Goal: Task Accomplishment & Management: Manage account settings

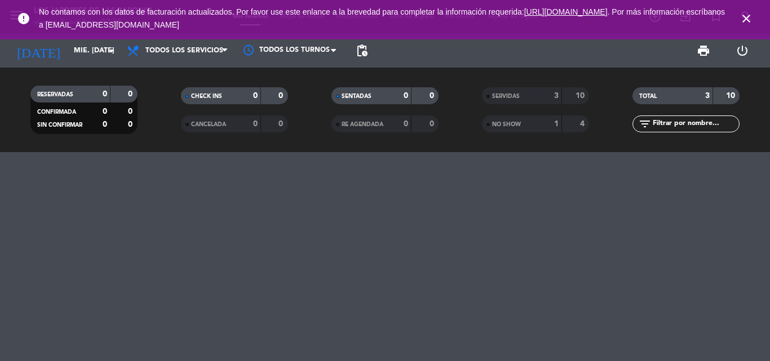
drag, startPoint x: 751, startPoint y: 21, endPoint x: 728, endPoint y: 24, distance: 22.7
click at [750, 21] on icon "close" at bounding box center [746, 19] width 14 height 14
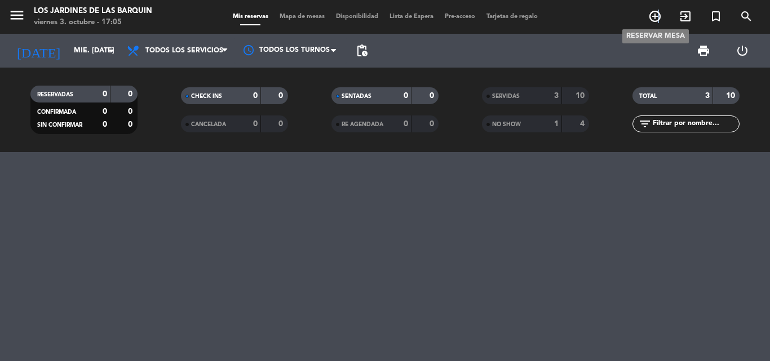
click at [659, 16] on icon "add_circle_outline" at bounding box center [655, 17] width 14 height 14
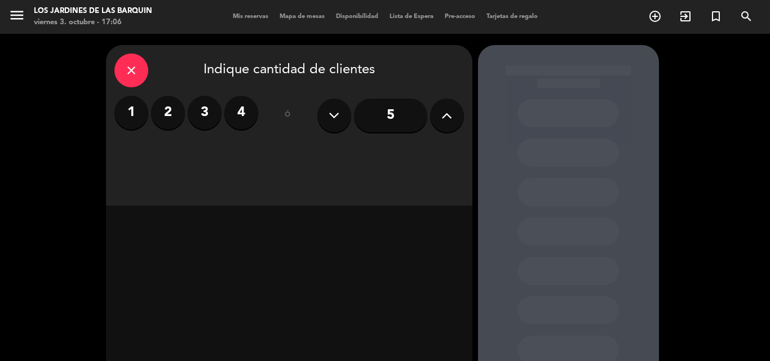
click at [176, 108] on label "2" at bounding box center [168, 113] width 34 height 34
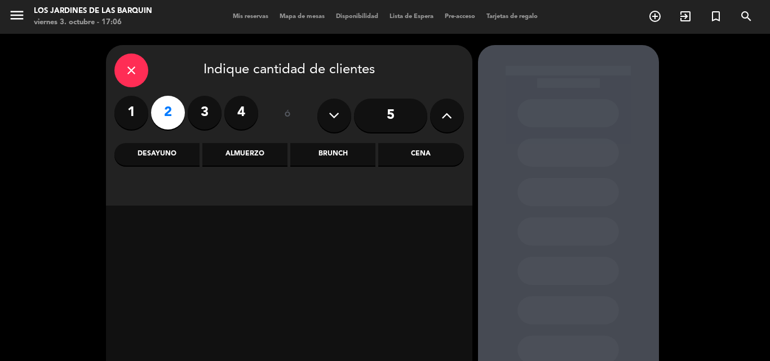
click at [230, 162] on div "Almuerzo" at bounding box center [244, 154] width 85 height 23
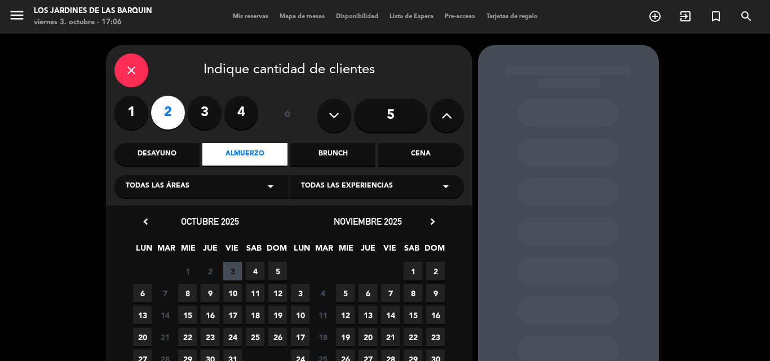
click at [144, 312] on span "13" at bounding box center [142, 315] width 19 height 19
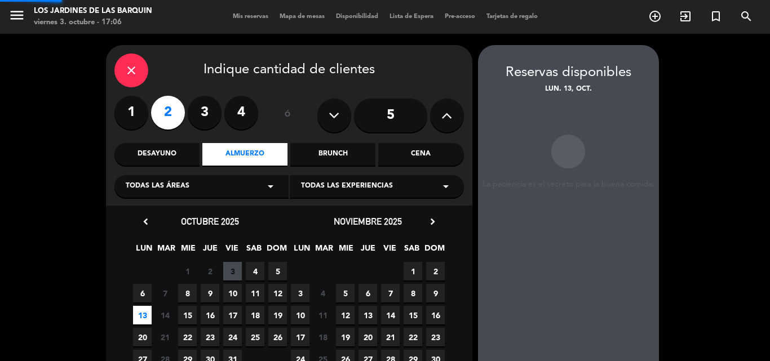
scroll to position [45, 0]
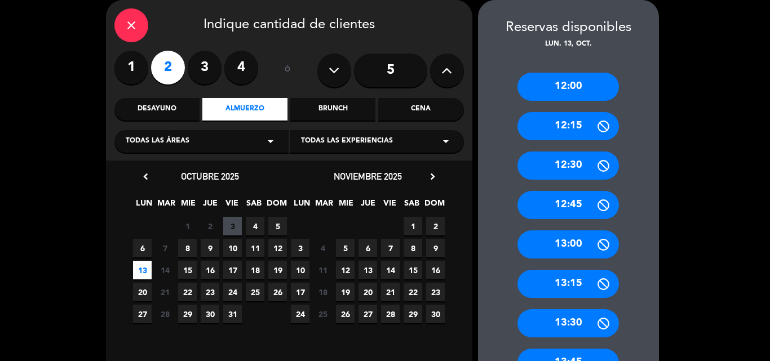
click at [582, 314] on div "13:30" at bounding box center [567, 323] width 101 height 28
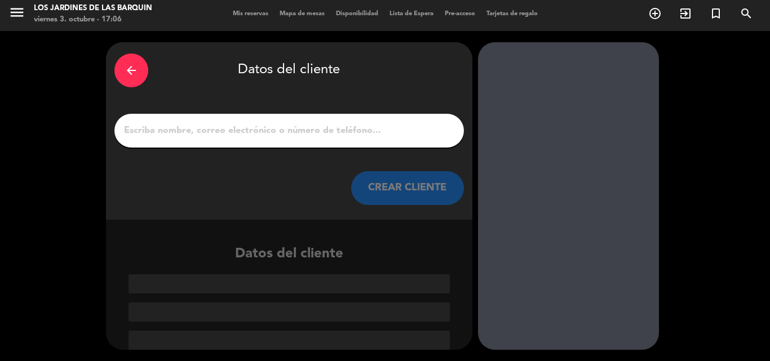
scroll to position [3, 0]
click at [277, 125] on input "1" at bounding box center [289, 131] width 332 height 16
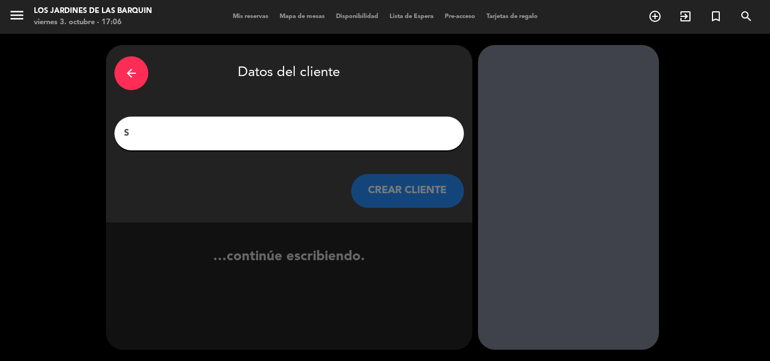
scroll to position [0, 0]
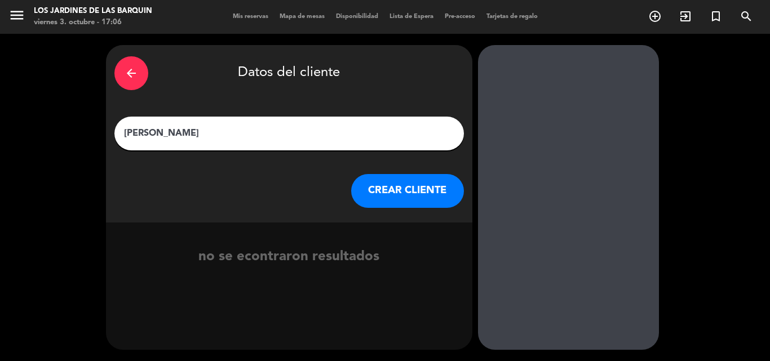
type input "[PERSON_NAME]"
click at [377, 197] on button "CREAR CLIENTE" at bounding box center [407, 191] width 113 height 34
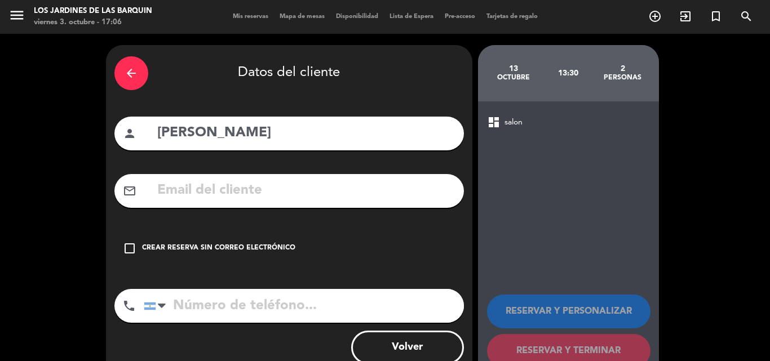
drag, startPoint x: 219, startPoint y: 239, endPoint x: 285, endPoint y: 260, distance: 69.1
click at [220, 239] on div "check_box_outline_blank Crear reserva sin correo electrónico" at bounding box center [288, 249] width 349 height 34
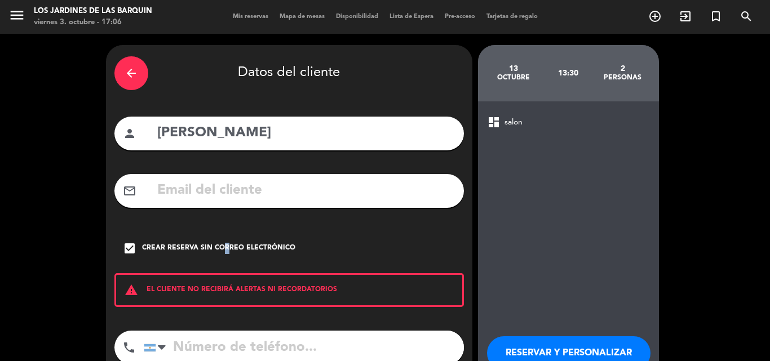
scroll to position [73, 0]
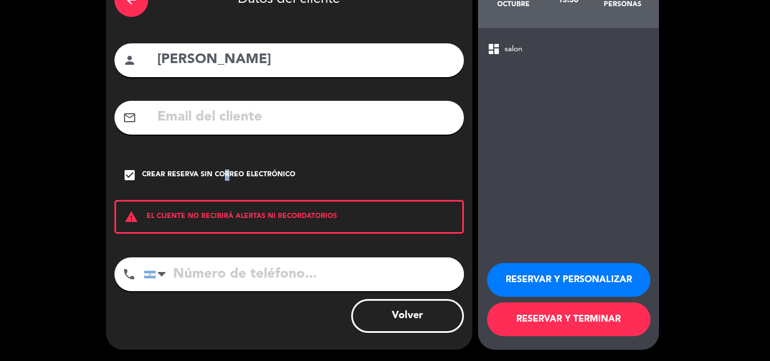
click at [530, 316] on button "RESERVAR Y TERMINAR" at bounding box center [568, 320] width 163 height 34
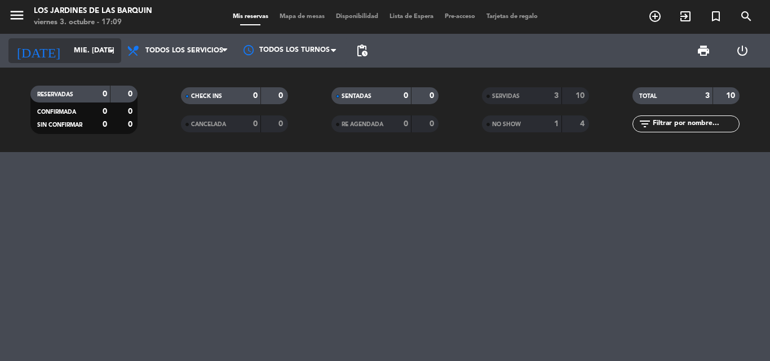
click at [73, 56] on input "mié. [DATE]" at bounding box center [115, 50] width 95 height 19
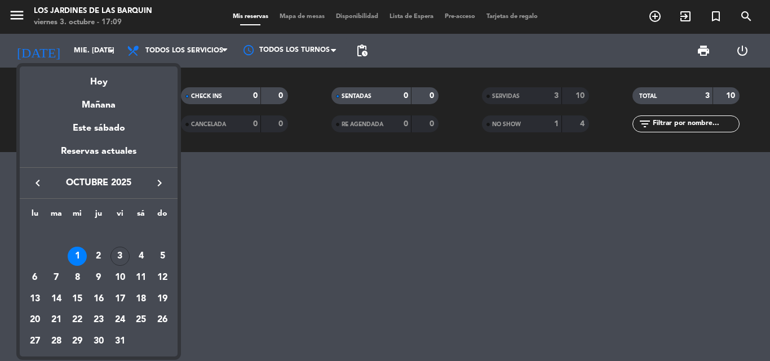
click at [81, 78] on div "Hoy" at bounding box center [99, 77] width 158 height 23
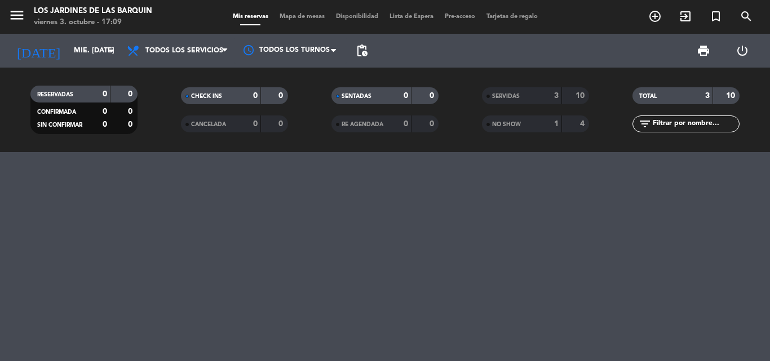
type input "vie. [DATE]"
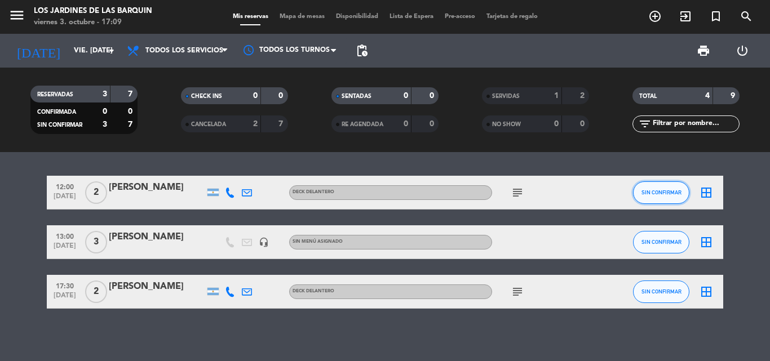
click at [655, 196] on button "SIN CONFIRMAR" at bounding box center [661, 192] width 56 height 23
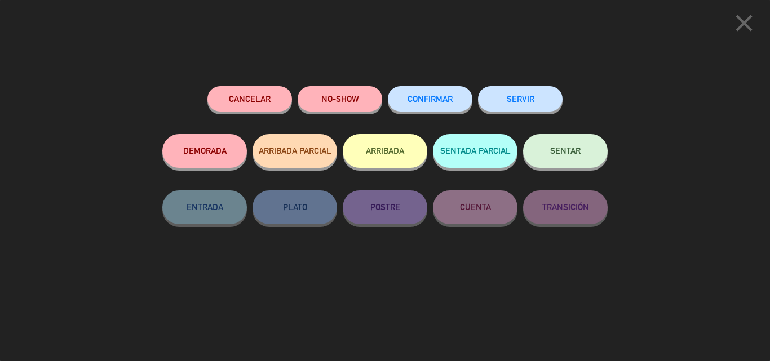
click at [363, 96] on button "NO-SHOW" at bounding box center [340, 98] width 85 height 25
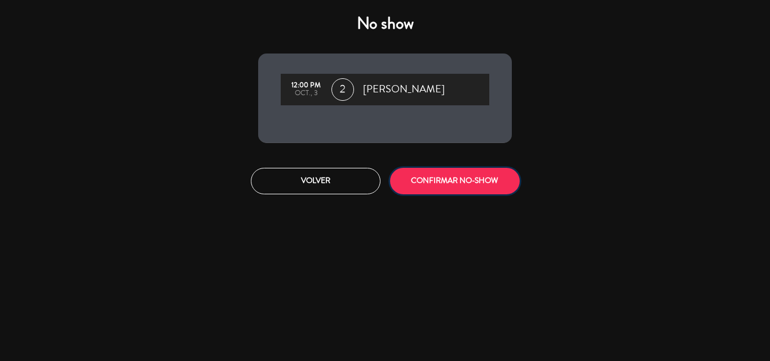
click at [399, 188] on button "CONFIRMAR NO-SHOW" at bounding box center [455, 181] width 130 height 26
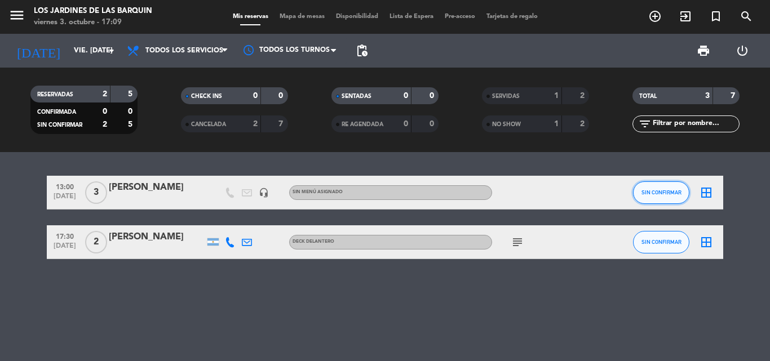
click at [655, 192] on span "SIN CONFIRMAR" at bounding box center [661, 192] width 40 height 6
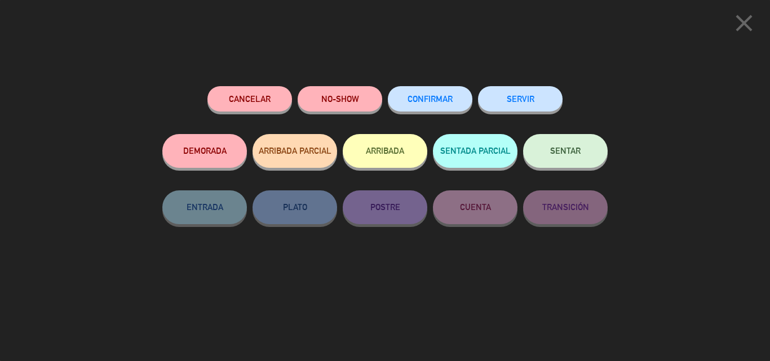
click at [278, 88] on button "Cancelar" at bounding box center [249, 98] width 85 height 25
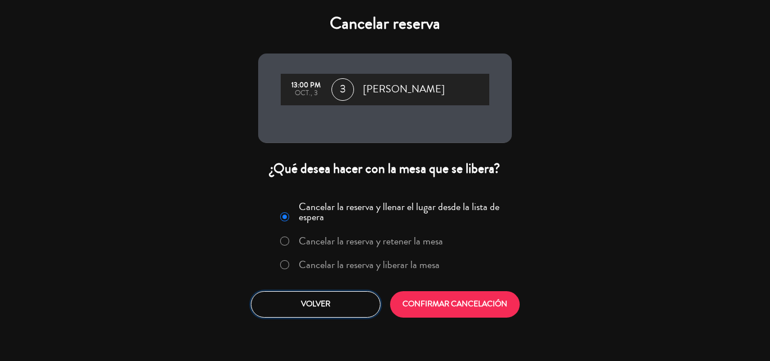
drag, startPoint x: 337, startPoint y: 311, endPoint x: 322, endPoint y: 295, distance: 22.3
click at [333, 307] on button "Volver" at bounding box center [316, 304] width 130 height 26
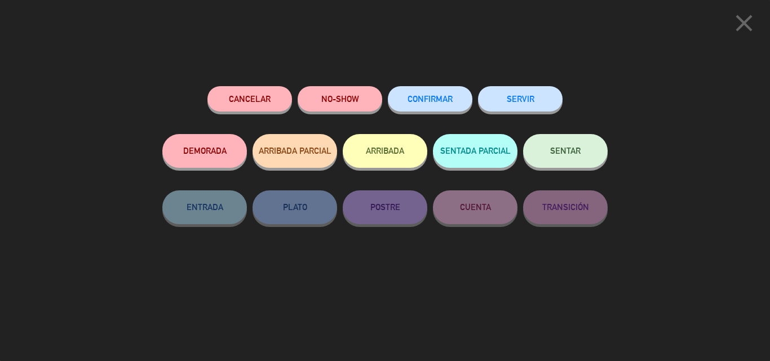
click at [320, 112] on div "NO-SHOW" at bounding box center [340, 110] width 85 height 48
click at [321, 101] on button "NO-SHOW" at bounding box center [340, 98] width 85 height 25
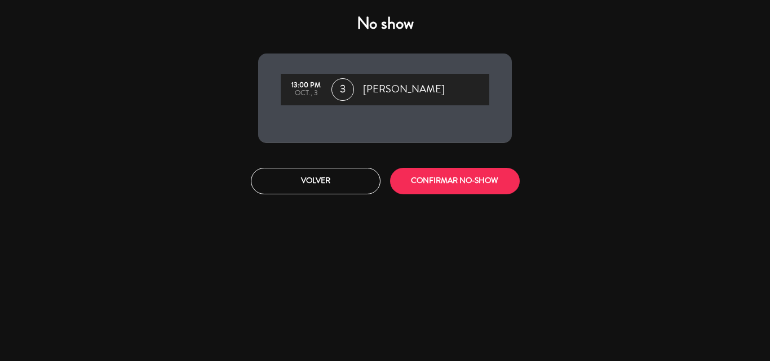
click at [444, 196] on div "Volver CONFIRMAR NO-SHOW" at bounding box center [385, 181] width 270 height 42
click at [443, 194] on button "CONFIRMAR NO-SHOW" at bounding box center [455, 181] width 130 height 26
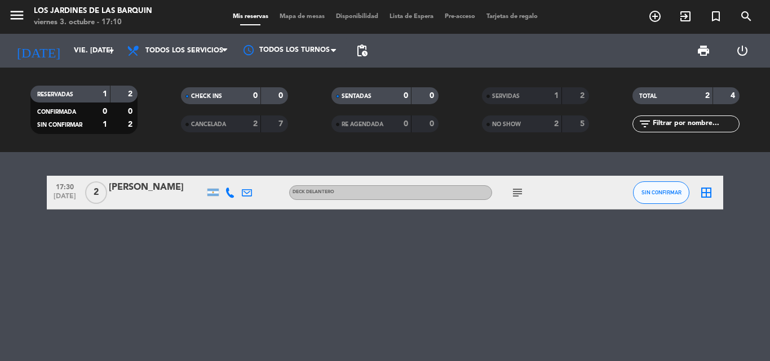
click at [523, 99] on div "SERVIDAS" at bounding box center [511, 96] width 52 height 13
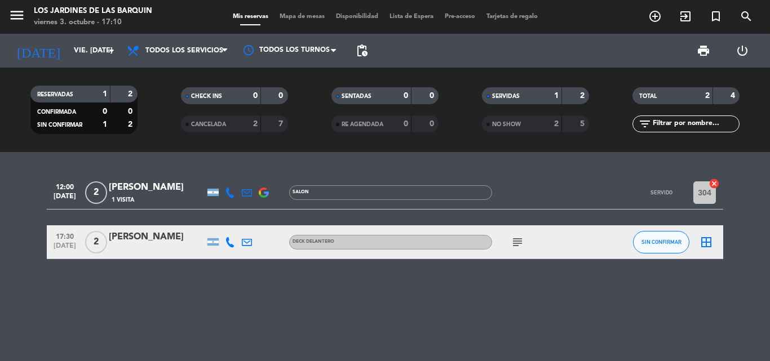
click at [517, 123] on span "NO SHOW" at bounding box center [506, 125] width 29 height 6
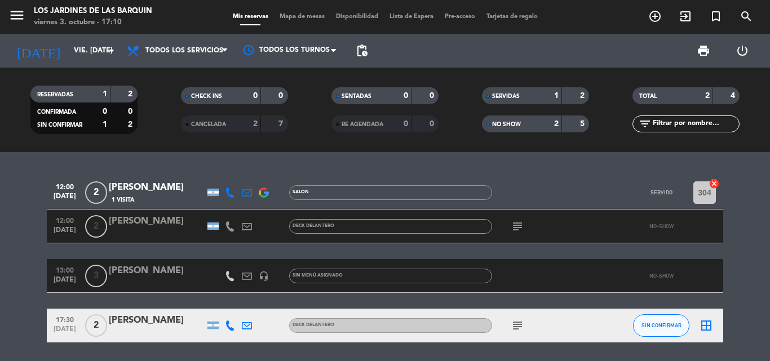
scroll to position [38, 0]
